Goal: Information Seeking & Learning: Learn about a topic

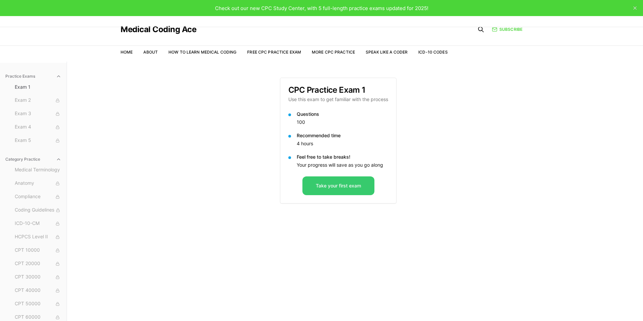
click at [325, 189] on button "Take your first exam" at bounding box center [338, 185] width 72 height 19
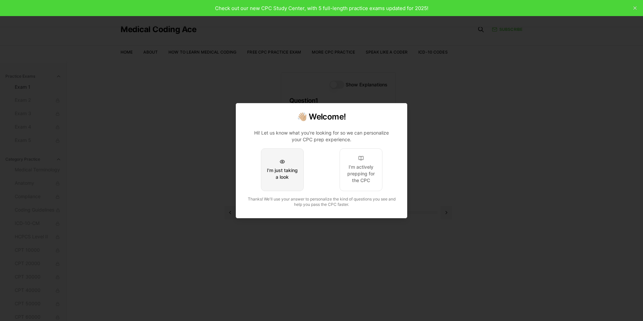
click at [291, 173] on div "I'm just taking a look" at bounding box center [281, 173] width 31 height 13
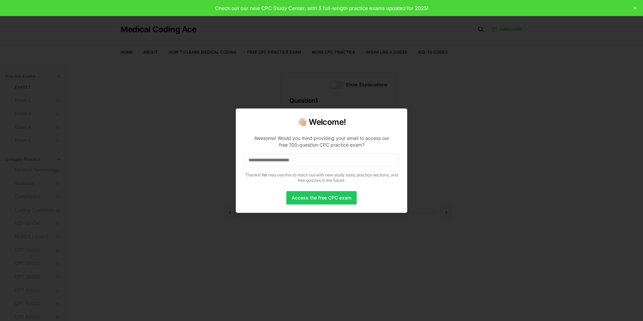
click at [303, 160] on input at bounding box center [321, 160] width 155 height 13
click at [315, 196] on button "Access the free CPC exam" at bounding box center [321, 197] width 70 height 13
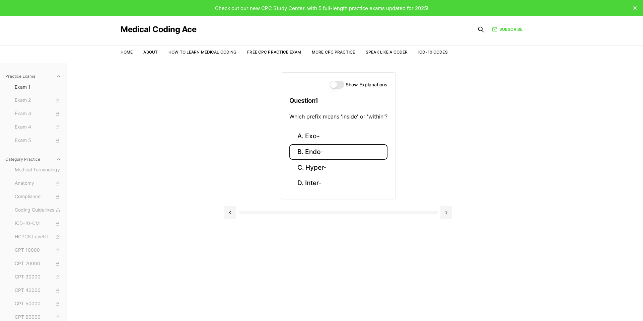
click at [306, 154] on button "B. Endo-" at bounding box center [338, 152] width 98 height 16
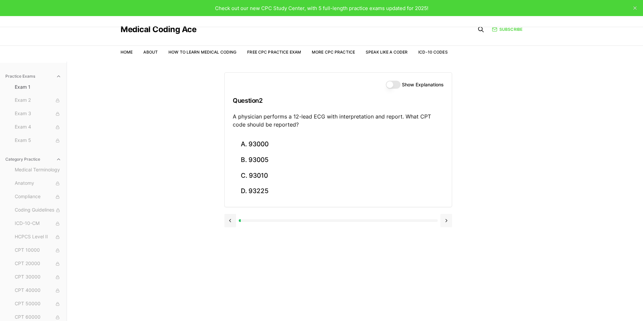
click at [449, 221] on button at bounding box center [446, 220] width 12 height 13
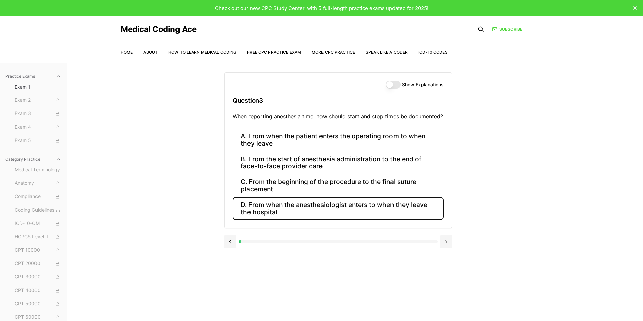
click at [399, 209] on button "D. From when the anesthesiologist enters to when they leave the hospital" at bounding box center [338, 208] width 211 height 23
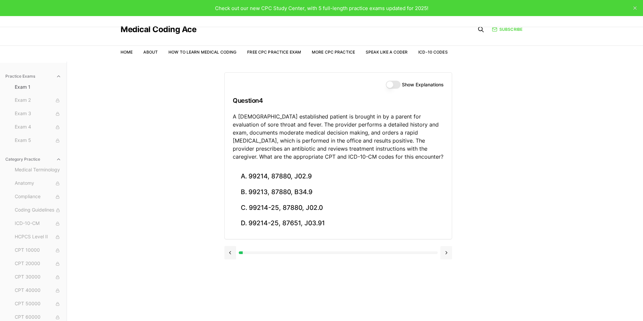
click at [449, 251] on button at bounding box center [446, 252] width 12 height 13
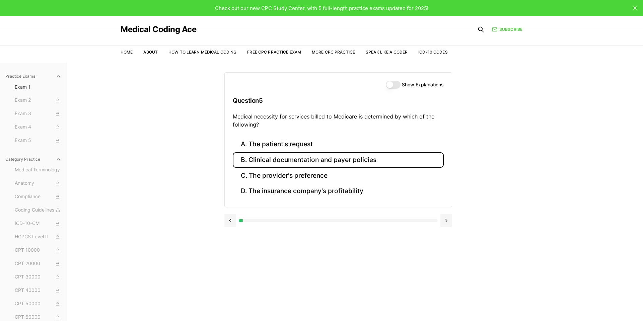
click at [261, 159] on button "B. Clinical documentation and payer policies" at bounding box center [338, 160] width 211 height 16
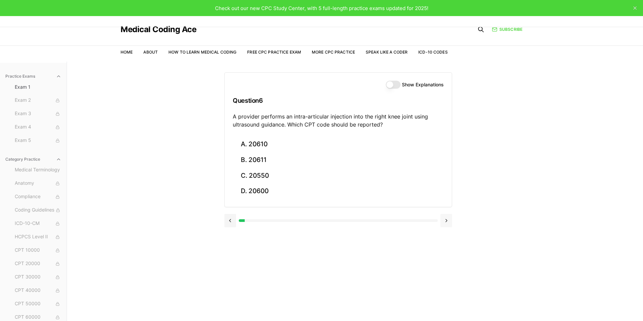
click at [443, 218] on button at bounding box center [446, 220] width 12 height 13
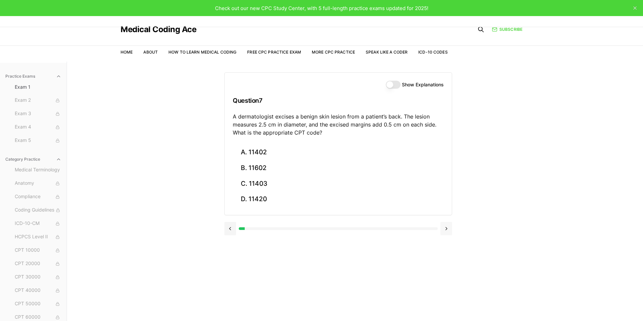
click at [444, 230] on button at bounding box center [446, 228] width 12 height 13
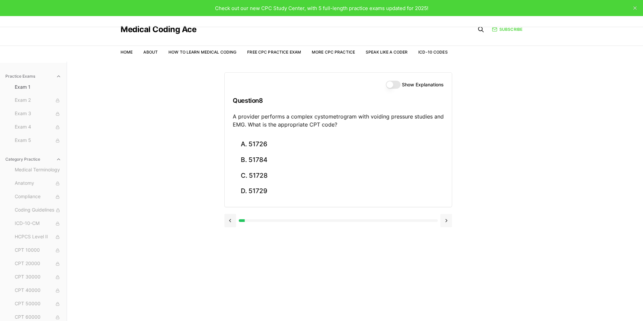
click at [448, 223] on button at bounding box center [446, 220] width 12 height 13
